Goal: Task Accomplishment & Management: Manage account settings

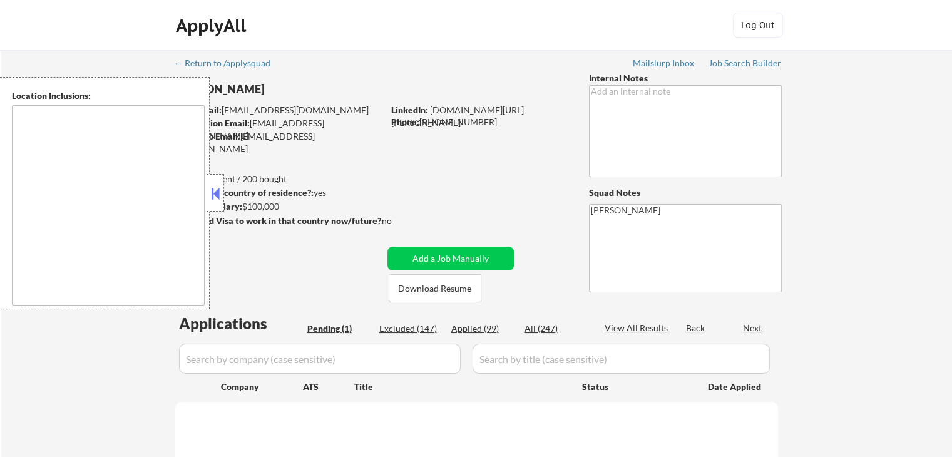
select select ""pending""
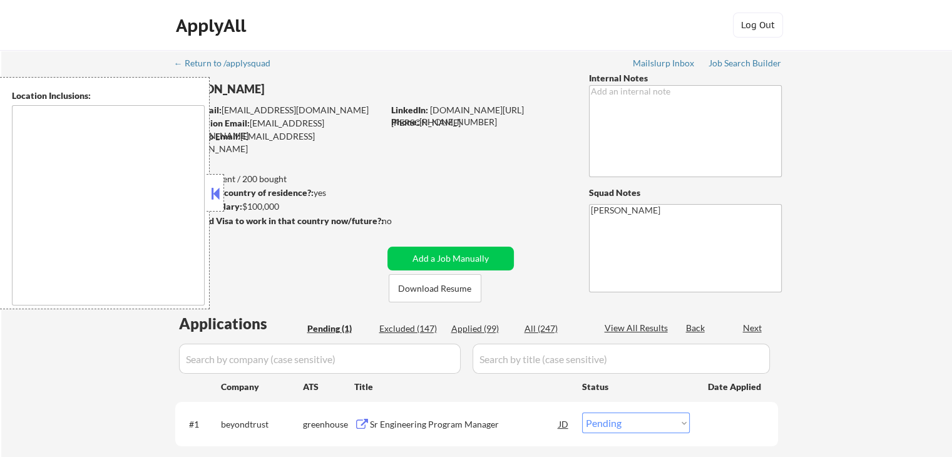
type textarea "remote"
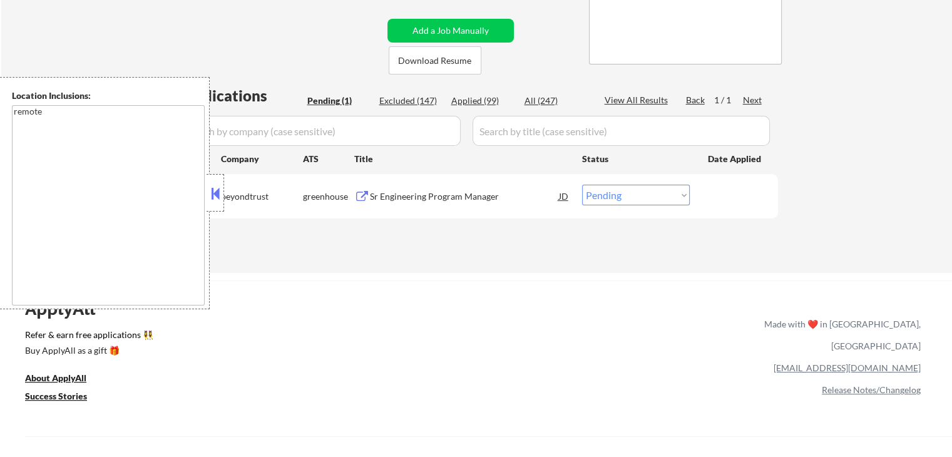
scroll to position [250, 0]
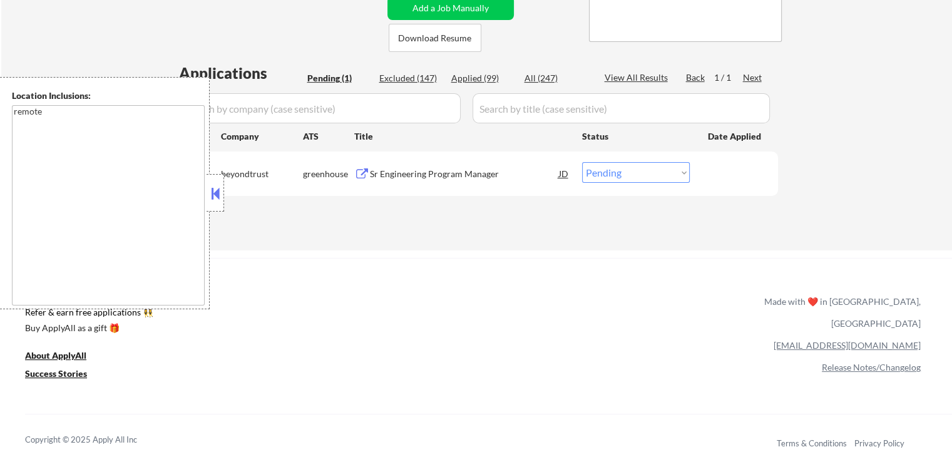
click at [421, 169] on div "Sr Engineering Program Manager" at bounding box center [464, 174] width 189 height 13
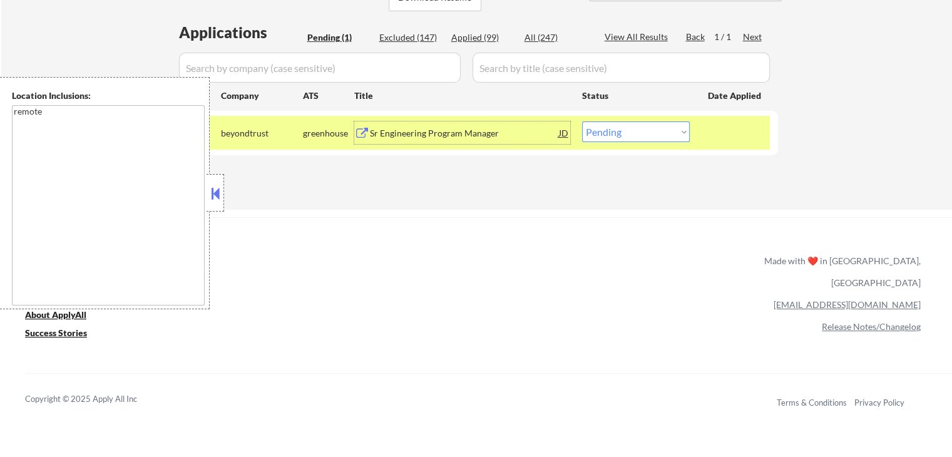
scroll to position [313, 0]
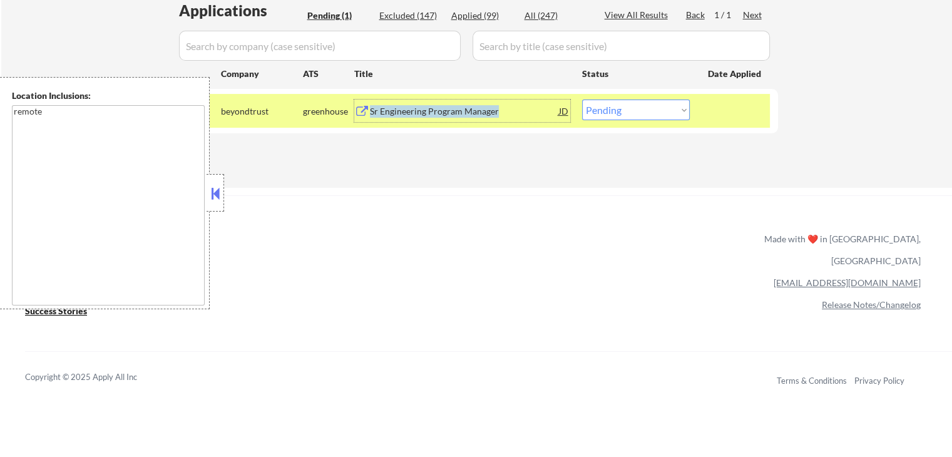
drag, startPoint x: 508, startPoint y: 109, endPoint x: 368, endPoint y: 111, distance: 139.6
click at [368, 111] on div "Sr Engineering Program Manager JD" at bounding box center [462, 111] width 216 height 23
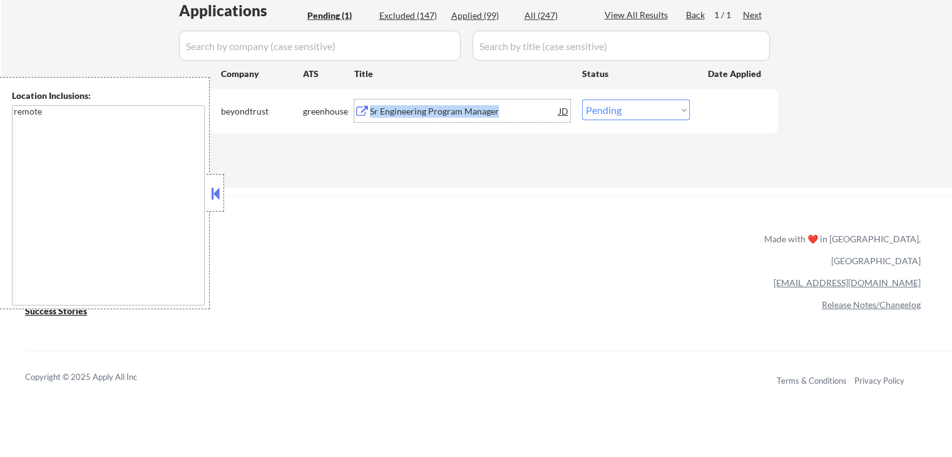
copy div "Sr Engineering Program Manager"
click at [621, 110] on select "Choose an option... Pending Applied Excluded (Questions) Excluded (Expired) Exc…" at bounding box center [636, 110] width 108 height 21
click at [582, 100] on select "Choose an option... Pending Applied Excluded (Questions) Excluded (Expired) Exc…" at bounding box center [636, 110] width 108 height 21
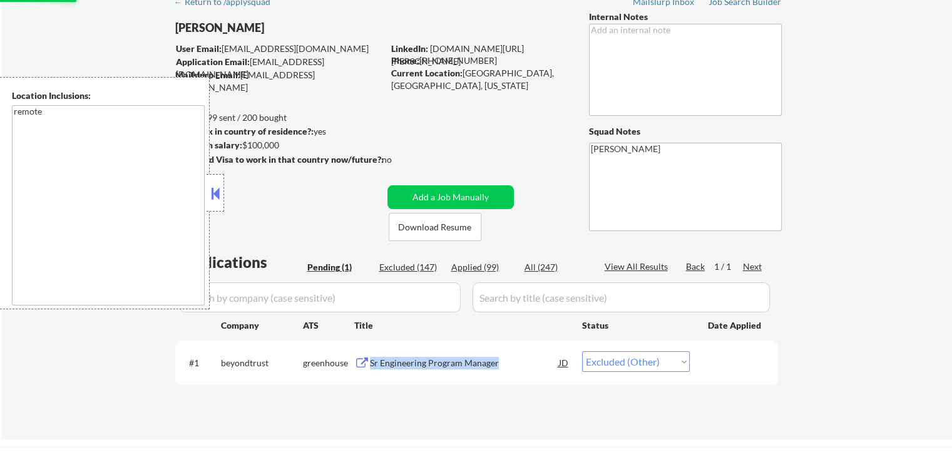
scroll to position [0, 0]
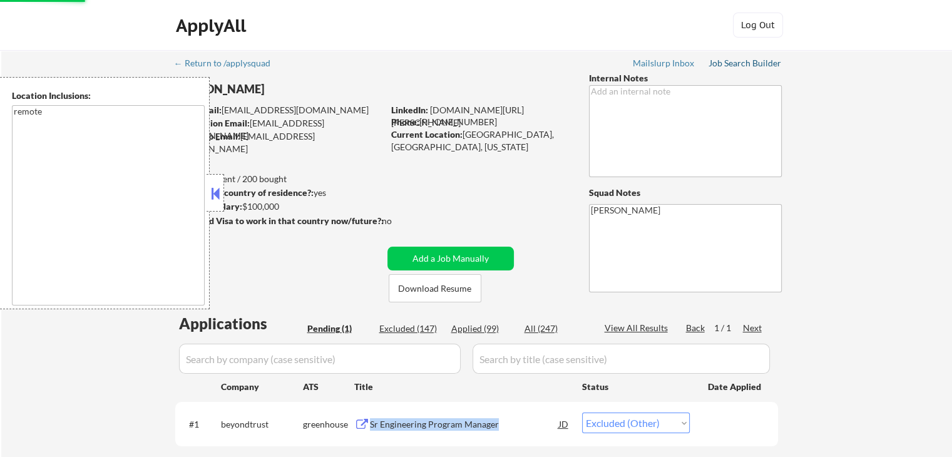
click at [734, 62] on div "Job Search Builder" at bounding box center [745, 63] width 73 height 9
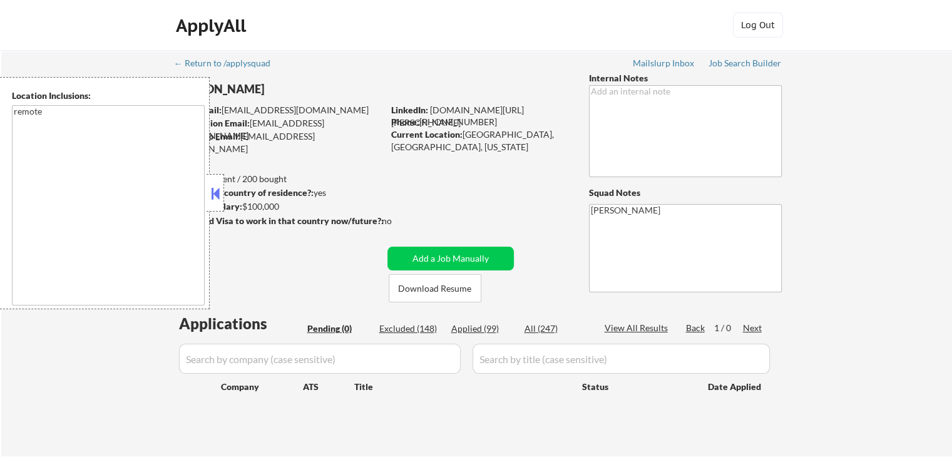
select select ""pending""
